Goal: Transaction & Acquisition: Book appointment/travel/reservation

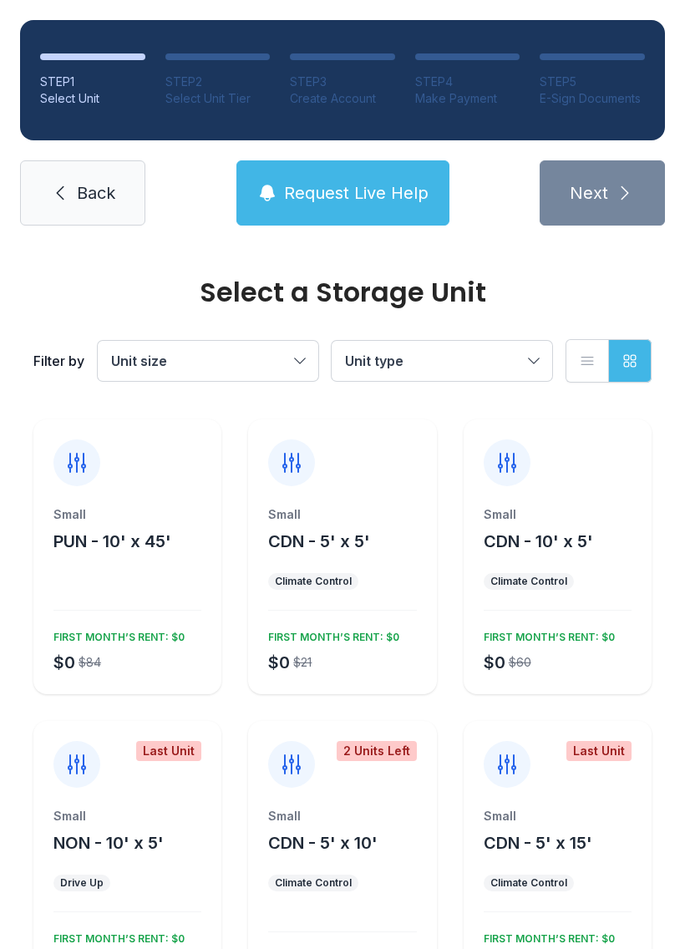
click at [311, 358] on button "Unit size" at bounding box center [208, 361] width 221 height 40
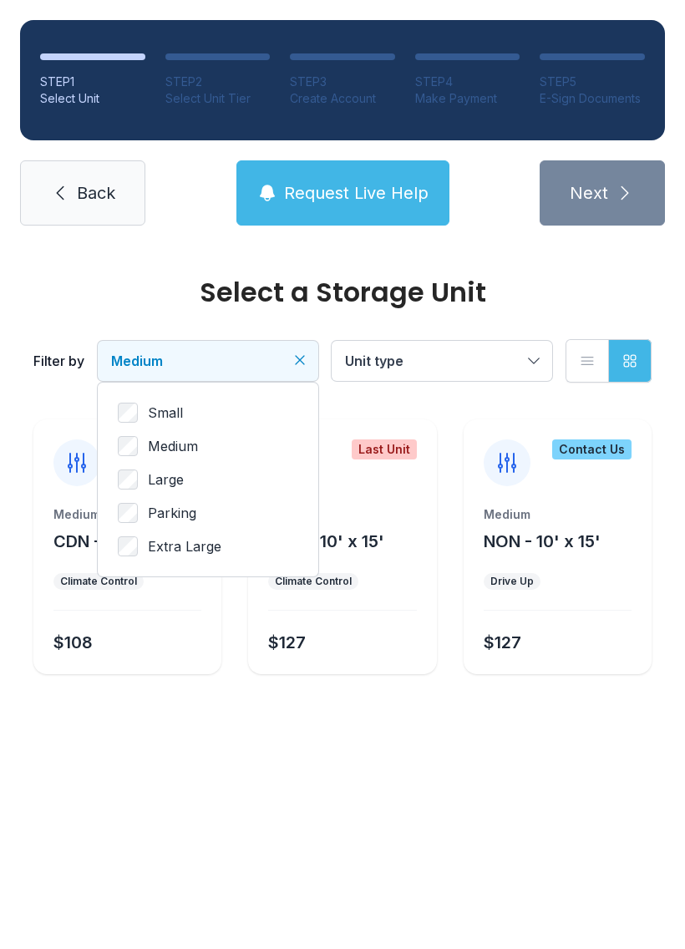
click at [313, 349] on button "Medium" at bounding box center [208, 361] width 221 height 40
click at [300, 343] on button "Medium" at bounding box center [208, 361] width 221 height 40
click at [156, 403] on span "Small" at bounding box center [165, 413] width 35 height 20
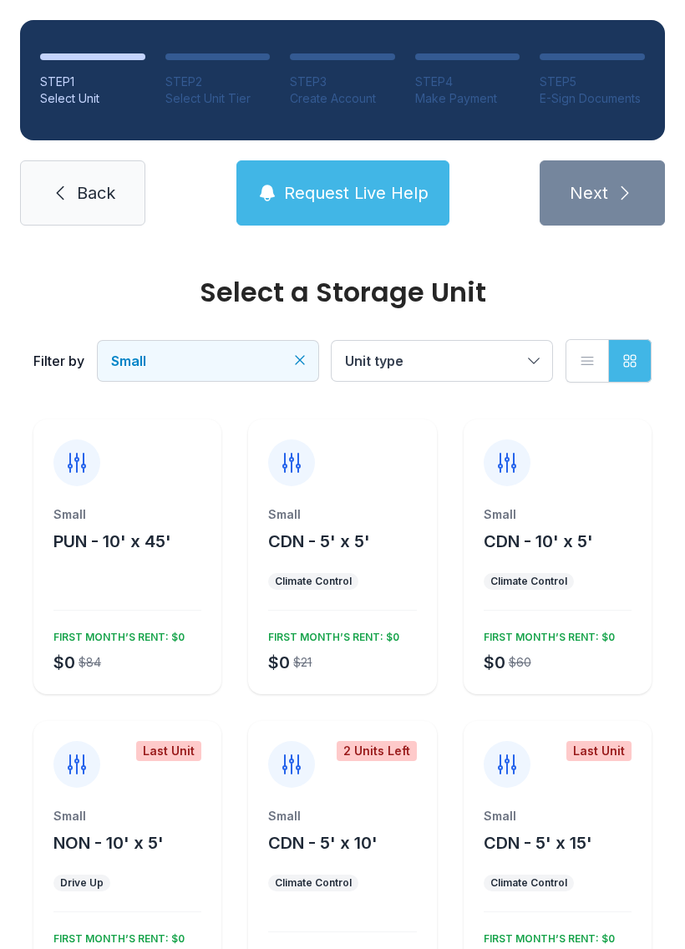
click at [64, 211] on link "Back" at bounding box center [82, 192] width 125 height 65
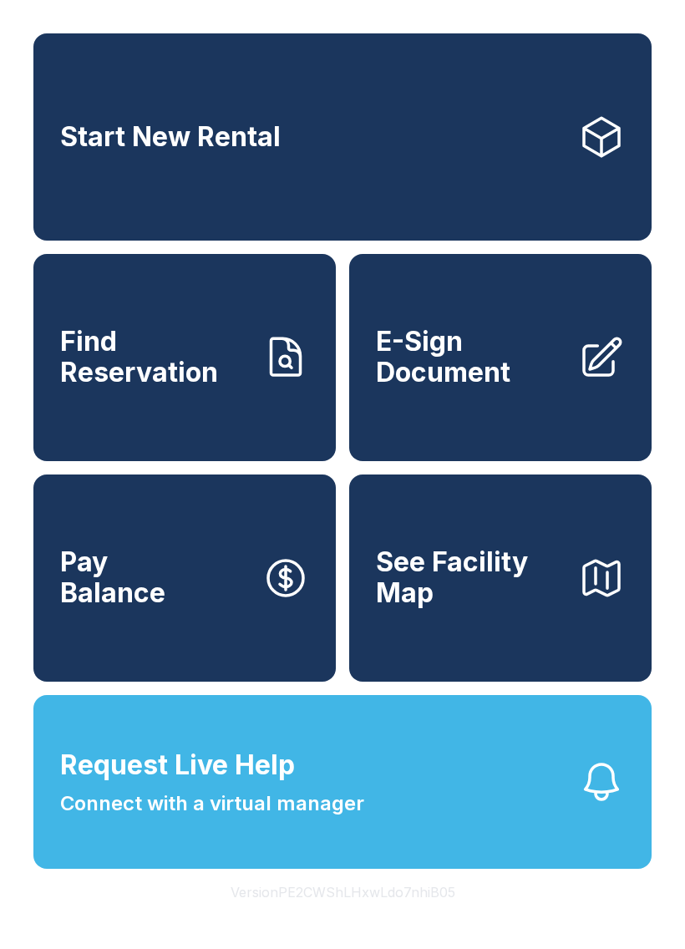
click at [176, 145] on span "Start New Rental" at bounding box center [170, 137] width 221 height 31
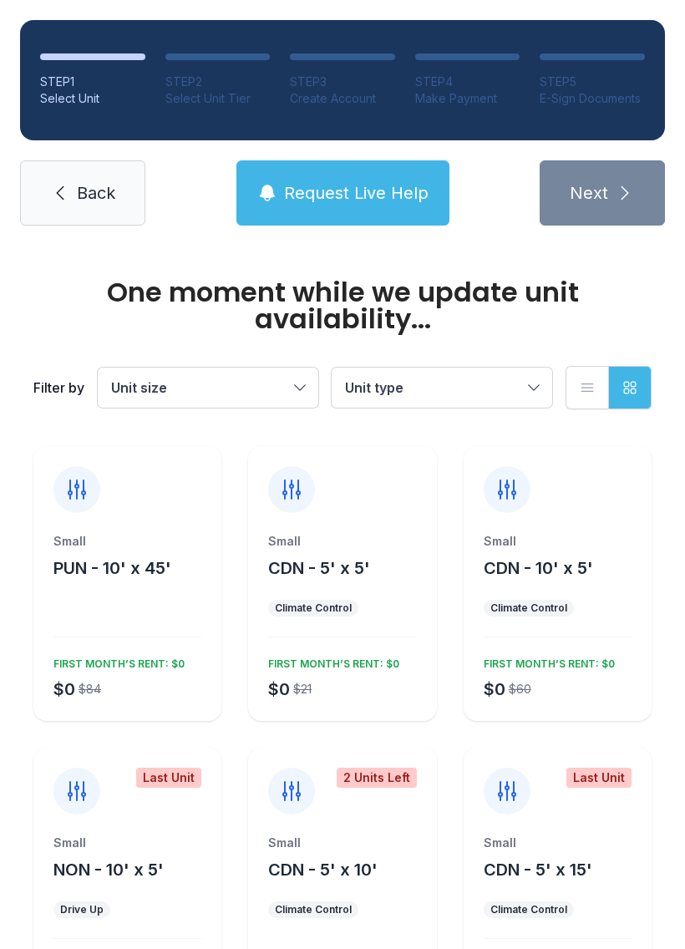
click at [309, 373] on button "Unit size" at bounding box center [208, 388] width 221 height 40
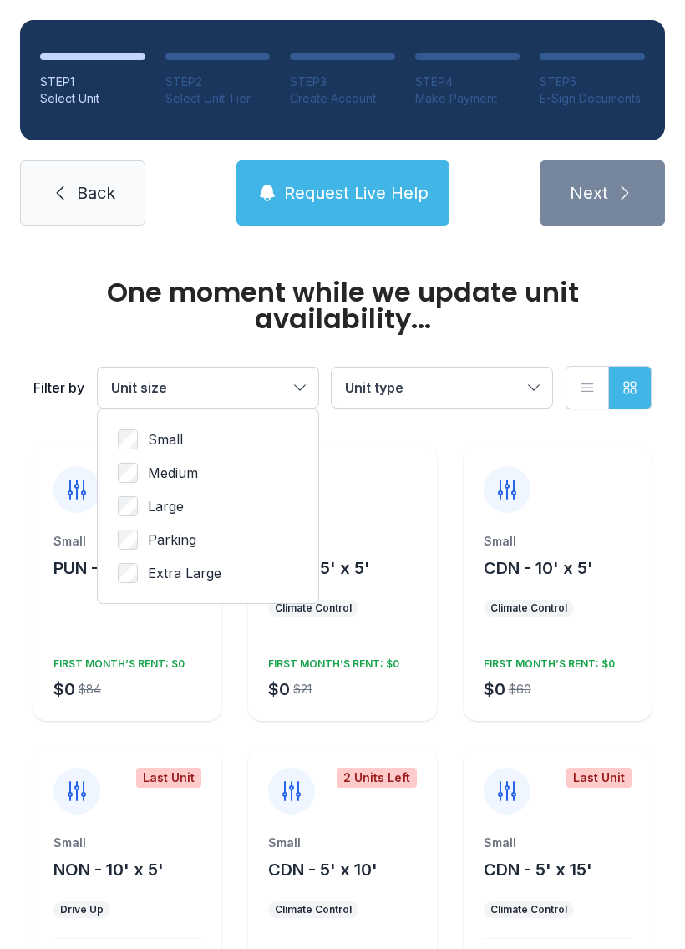
click at [128, 424] on div "Small Medium Large Parking Extra Large" at bounding box center [208, 507] width 221 height 194
click at [134, 425] on div "Small Medium Large Parking Extra Large" at bounding box center [208, 507] width 221 height 194
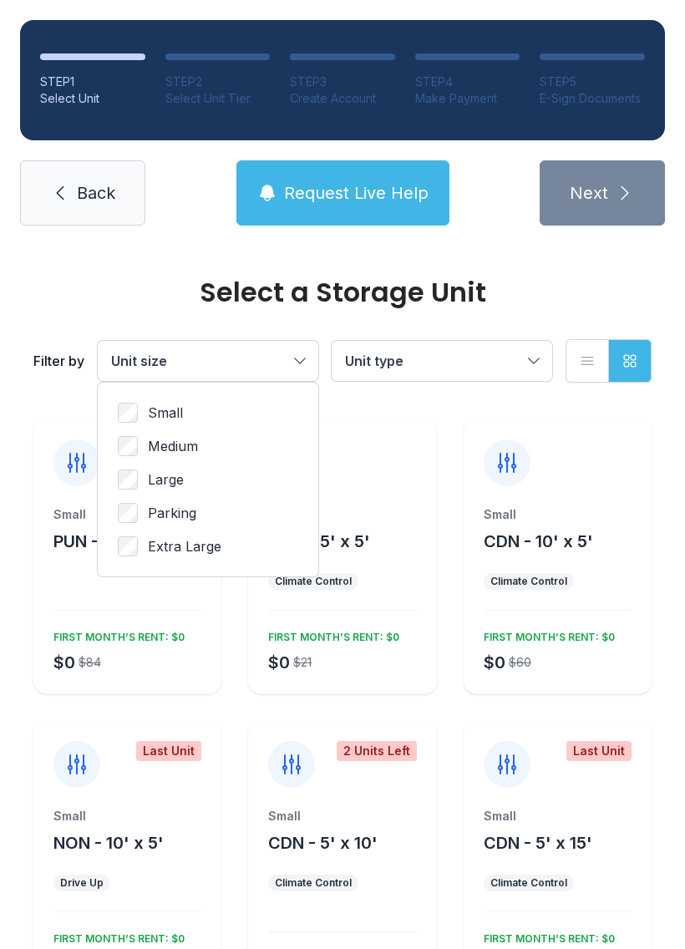
scroll to position [8, 0]
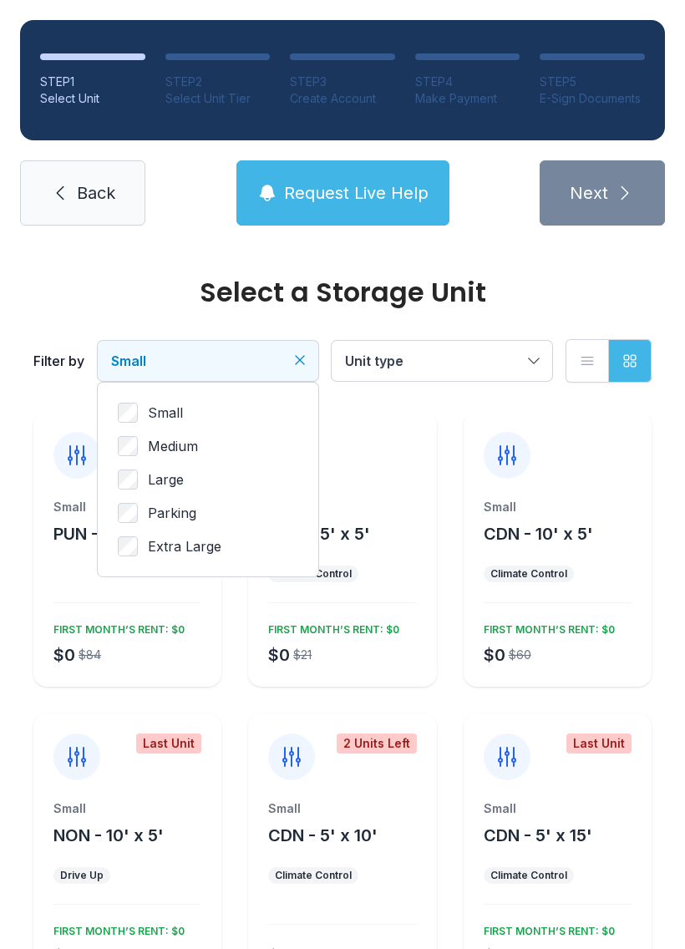
click at [526, 350] on button "Unit type" at bounding box center [442, 361] width 221 height 40
